Goal: Navigation & Orientation: Go to known website

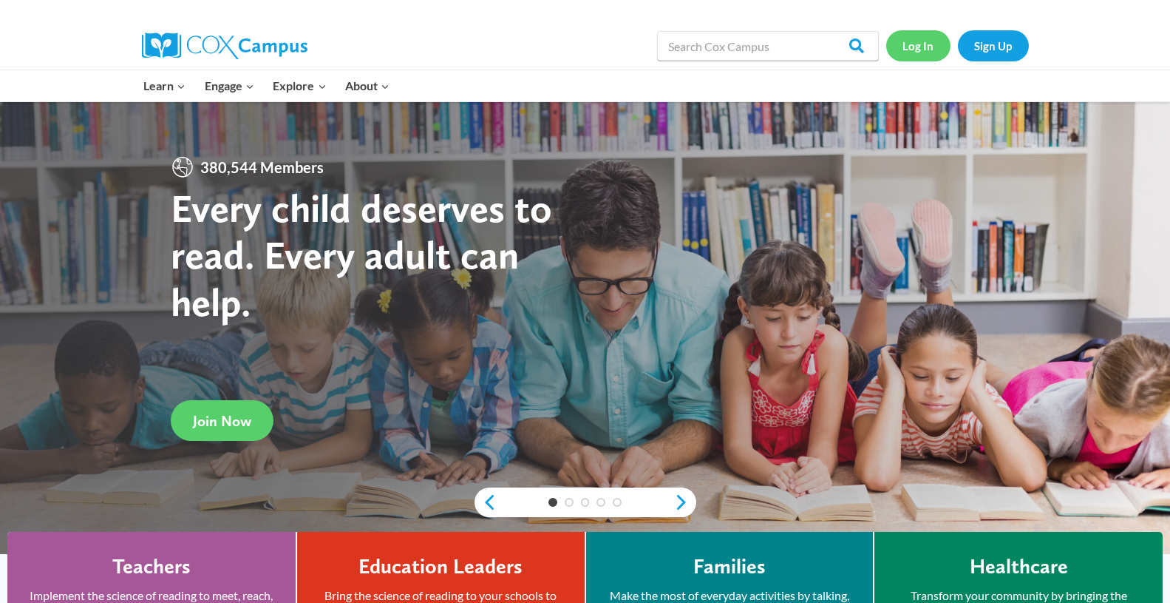
click at [921, 46] on link "Log In" at bounding box center [918, 45] width 64 height 30
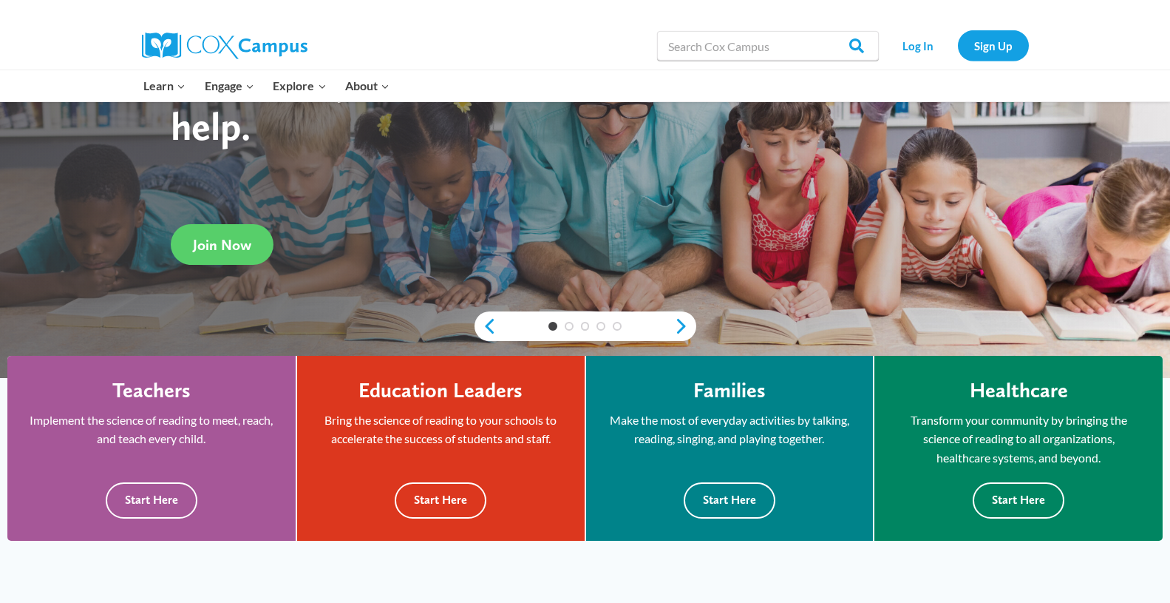
scroll to position [189, 0]
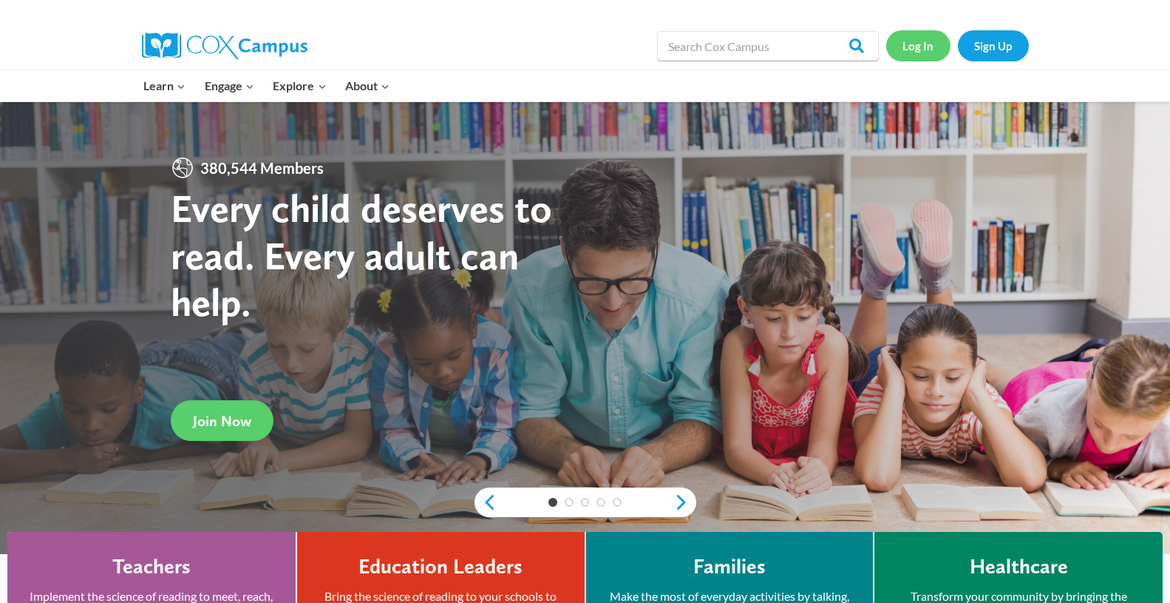
click at [923, 48] on link "Log In" at bounding box center [918, 45] width 64 height 30
click at [912, 41] on link "Log In" at bounding box center [918, 45] width 64 height 30
